Goal: Information Seeking & Learning: Learn about a topic

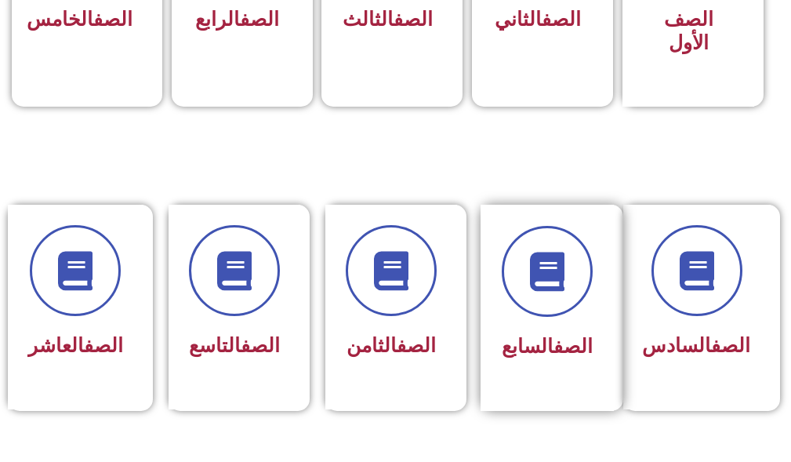
scroll to position [706, 0]
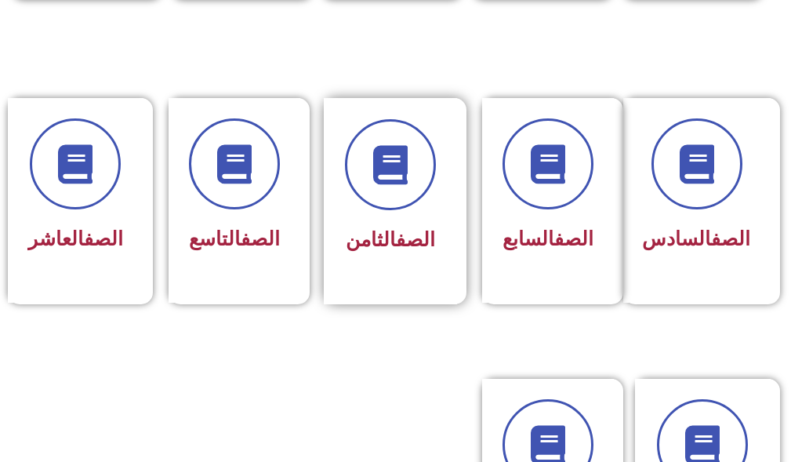
click at [409, 280] on div "الصف الثامن" at bounding box center [390, 201] width 133 height 206
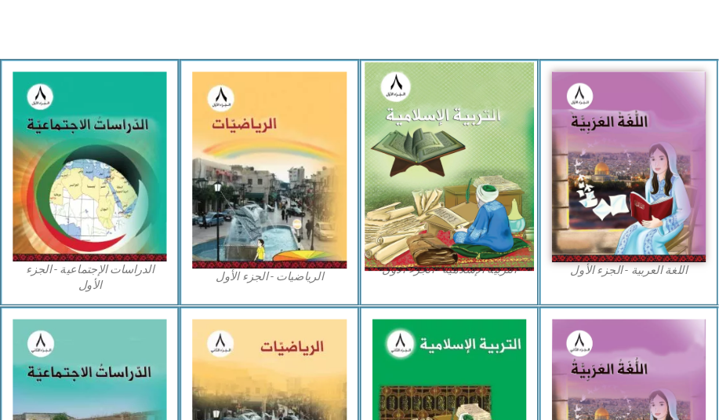
scroll to position [392, 0]
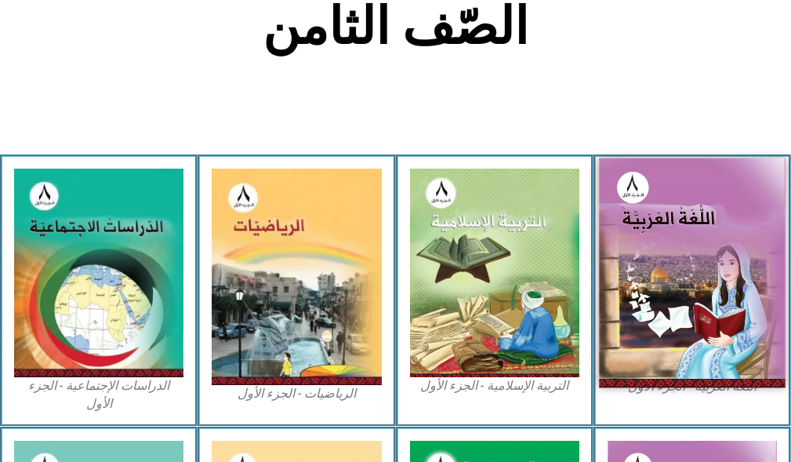
click at [640, 266] on img at bounding box center [692, 273] width 187 height 230
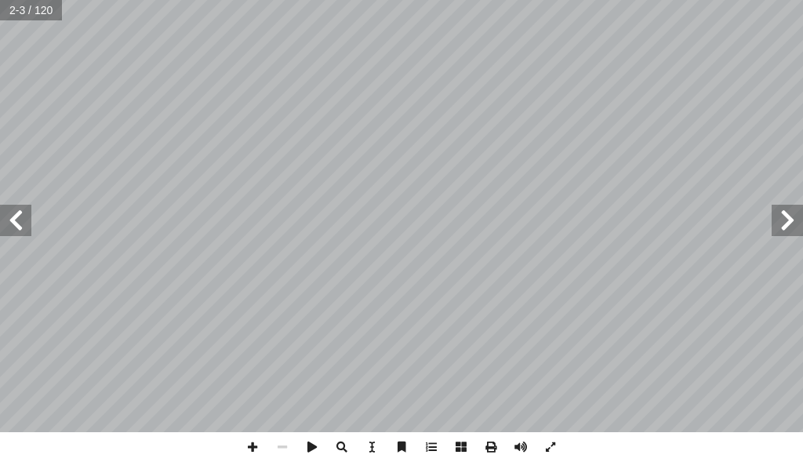
click at [8, 235] on span at bounding box center [15, 220] width 31 height 31
click at [19, 229] on span at bounding box center [15, 220] width 31 height 31
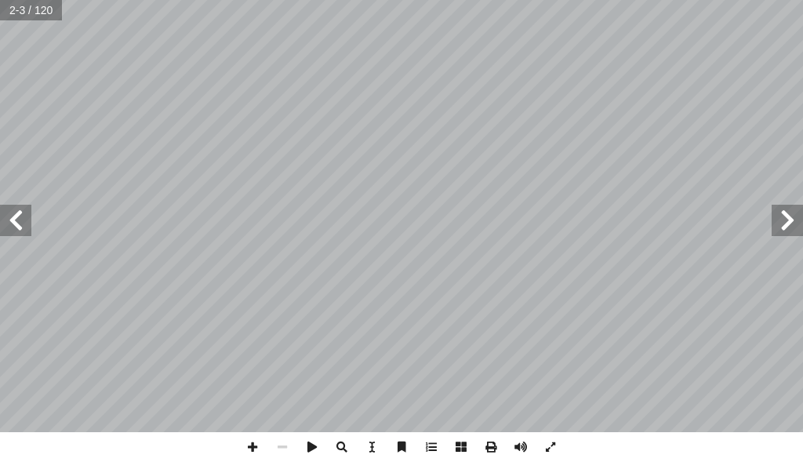
click at [19, 229] on span at bounding box center [15, 220] width 31 height 31
click at [20, 224] on span at bounding box center [15, 220] width 31 height 31
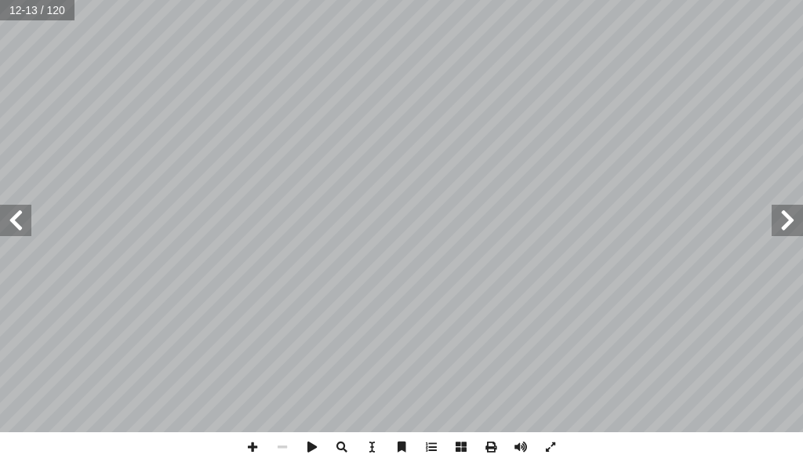
click at [20, 224] on span at bounding box center [15, 220] width 31 height 31
click at [21, 224] on span at bounding box center [15, 220] width 31 height 31
click at [24, 11] on input "text" at bounding box center [37, 10] width 75 height 20
type input "**"
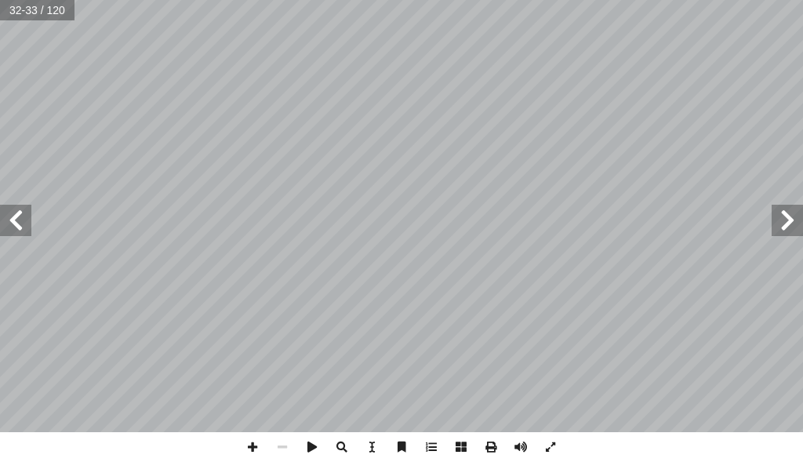
click at [13, 224] on span at bounding box center [15, 220] width 31 height 31
click at [13, 209] on span at bounding box center [15, 220] width 31 height 31
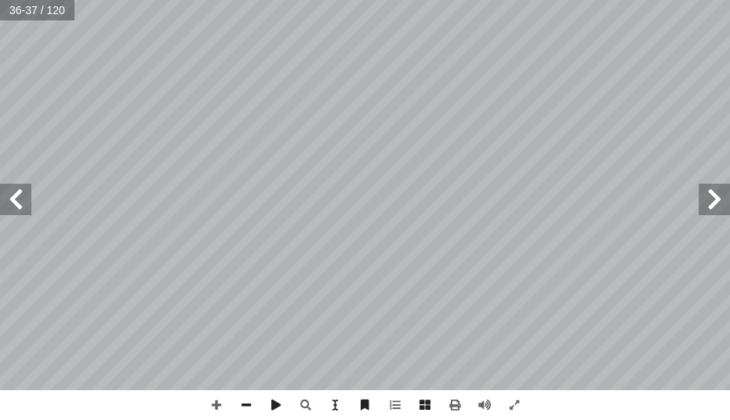
click at [550, 106] on html "الصفحة الرئيسية الصف الأول الصف الثاني الصف الثالث الصف الرابع الصف الخامس الصف…" at bounding box center [365, 53] width 730 height 106
click at [516, 391] on div "٣٢ ُّ ط َ الخ : ِ ة َ ع ْ ق ُّ الر ِّ ط َ خ ِ ب ِ ن ْ تي َّ ر َ م َ ، و ِ خ ْ س…" at bounding box center [365, 210] width 730 height 420
